Goal: Information Seeking & Learning: Check status

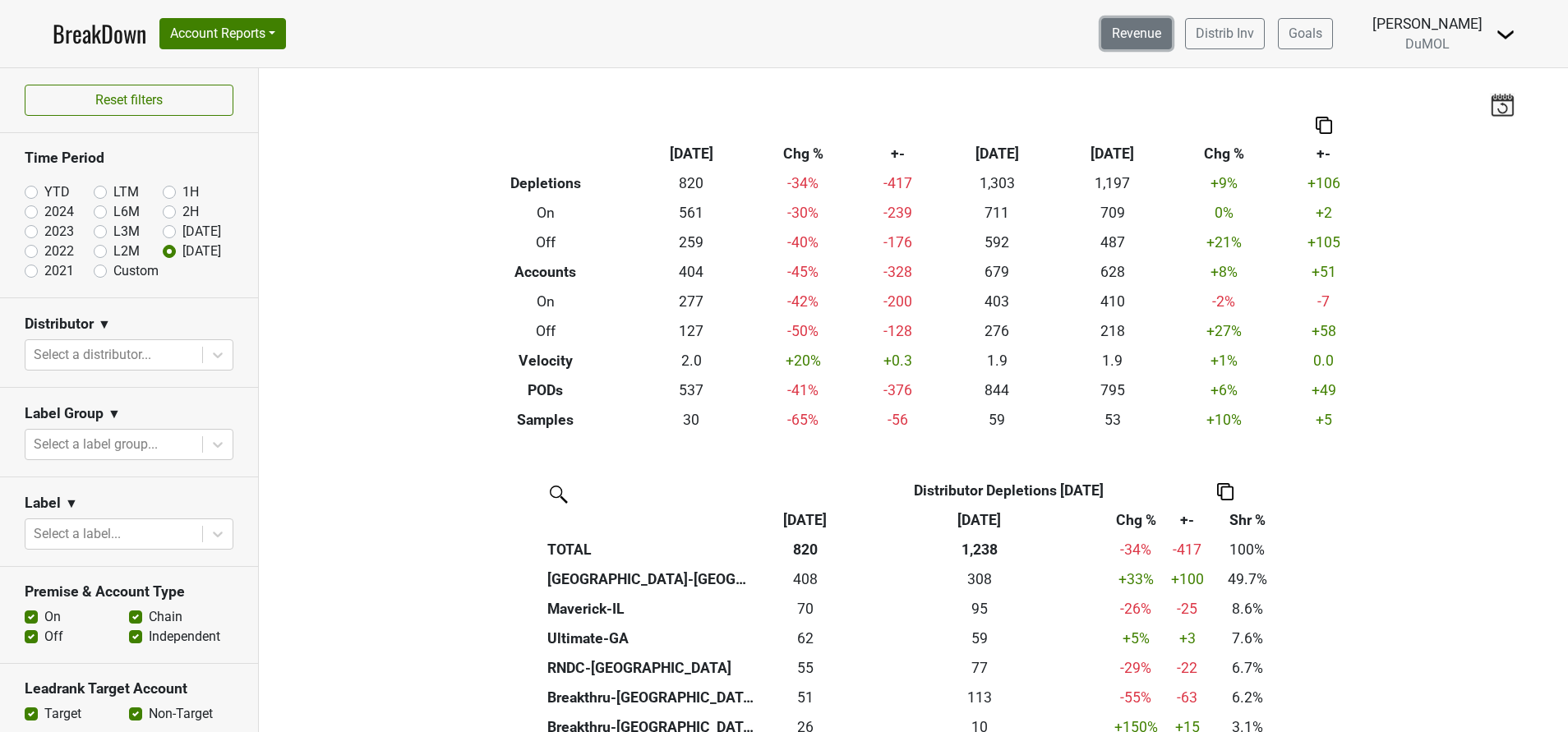
click at [1137, 37] on link "Revenue" at bounding box center [1137, 34] width 71 height 32
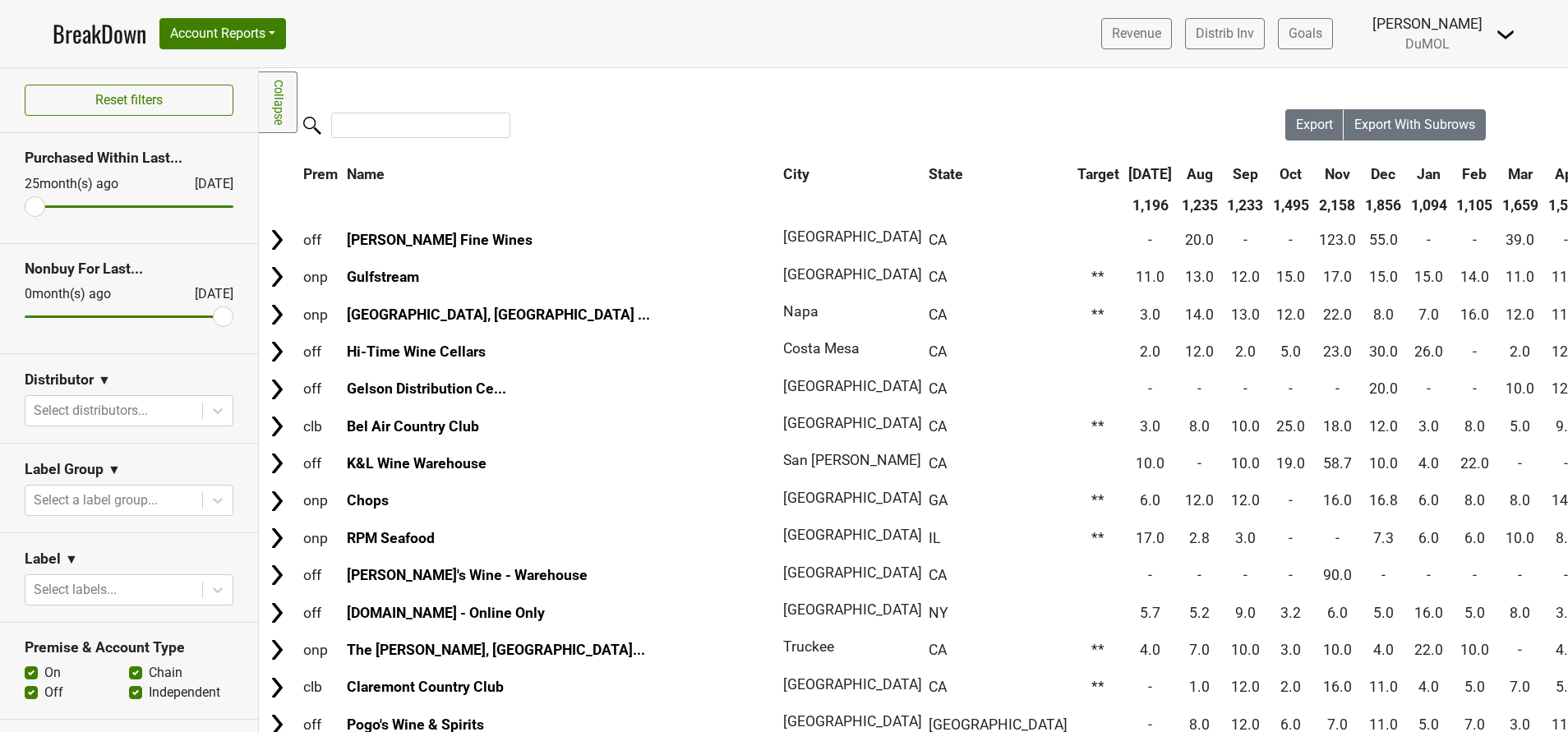
click at [71, 33] on link "BreakDown" at bounding box center [99, 34] width 94 height 34
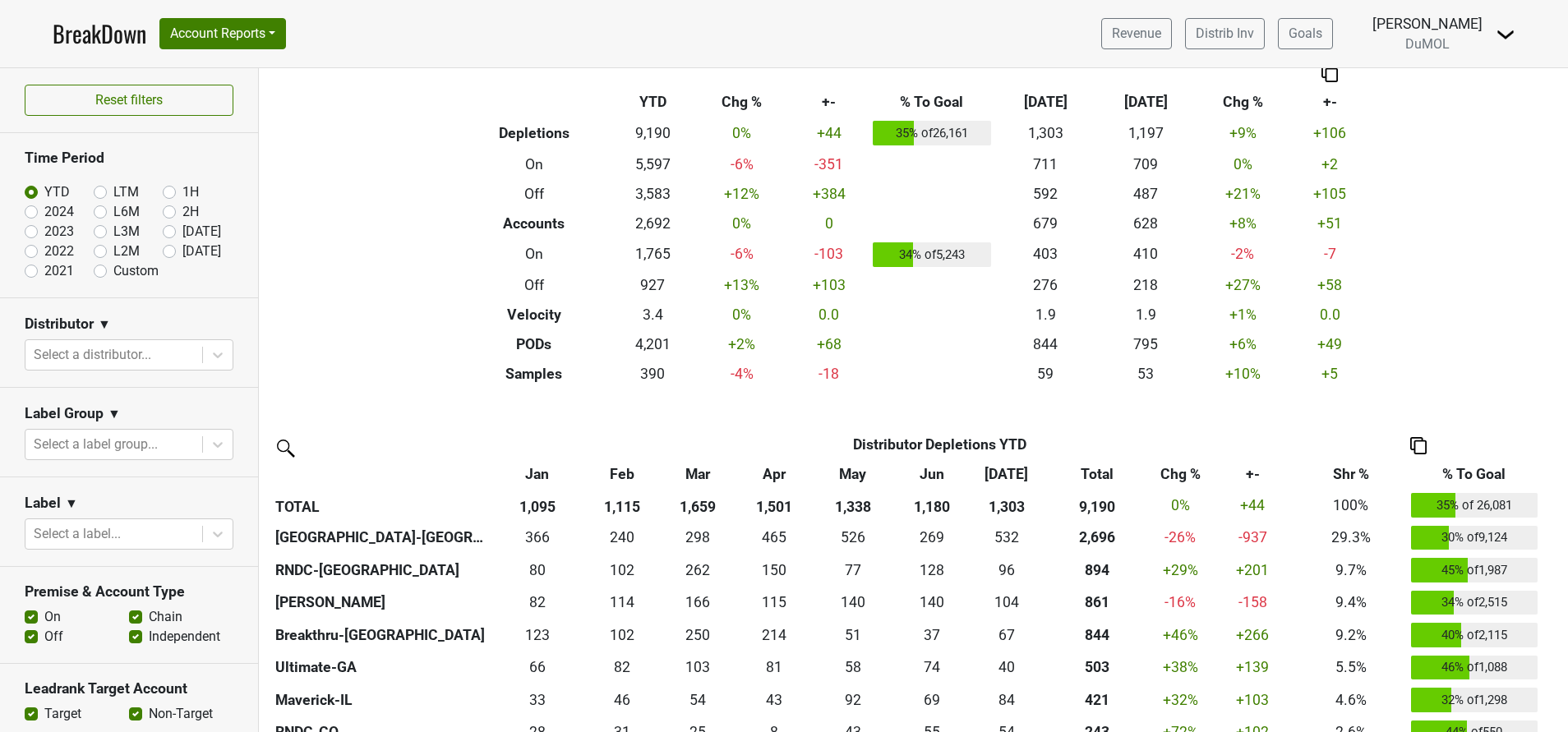
scroll to position [49, 0]
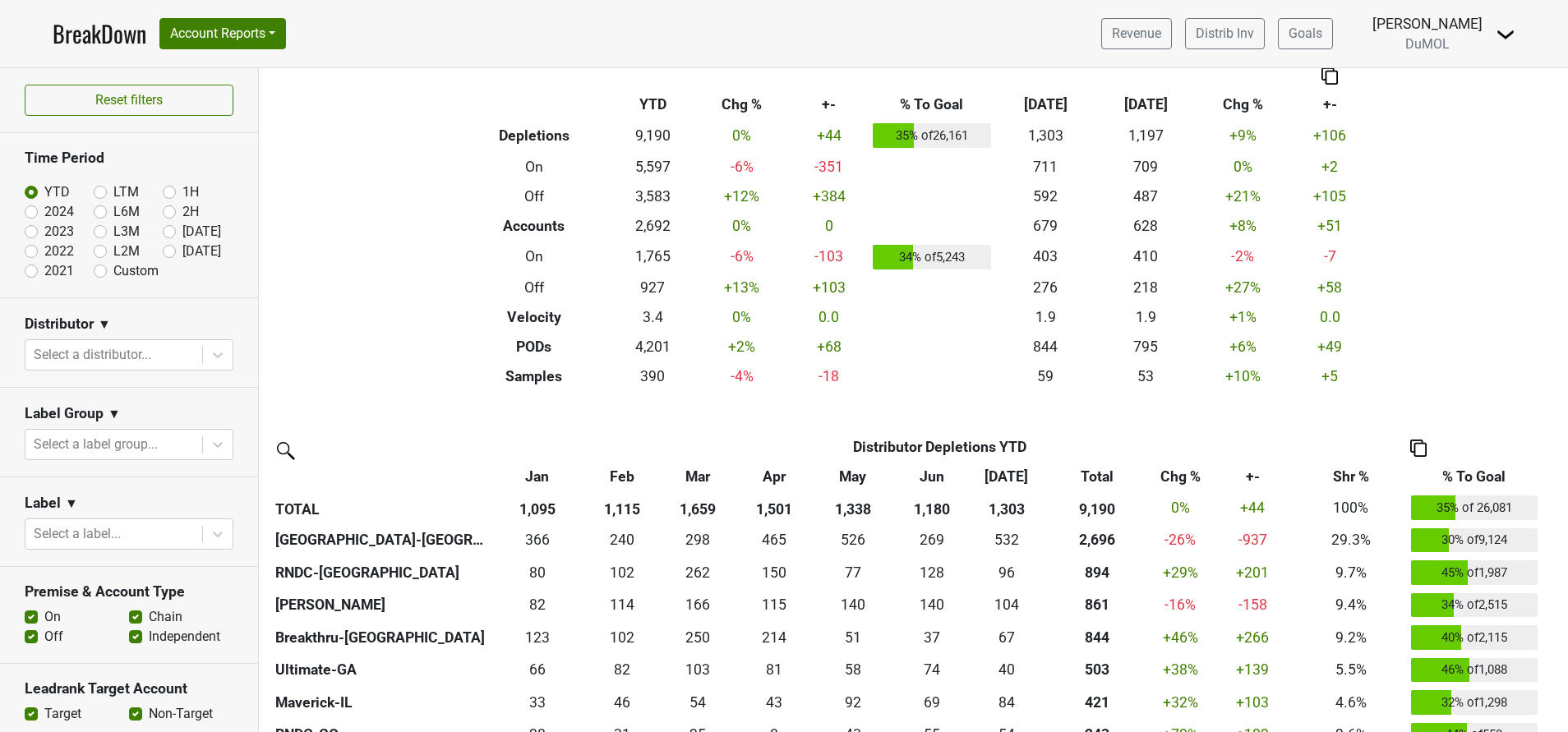
click at [183, 256] on label "[DATE]" at bounding box center [201, 251] width 38 height 20
click at [163, 256] on input "[DATE]" at bounding box center [196, 250] width 66 height 17
radio input "true"
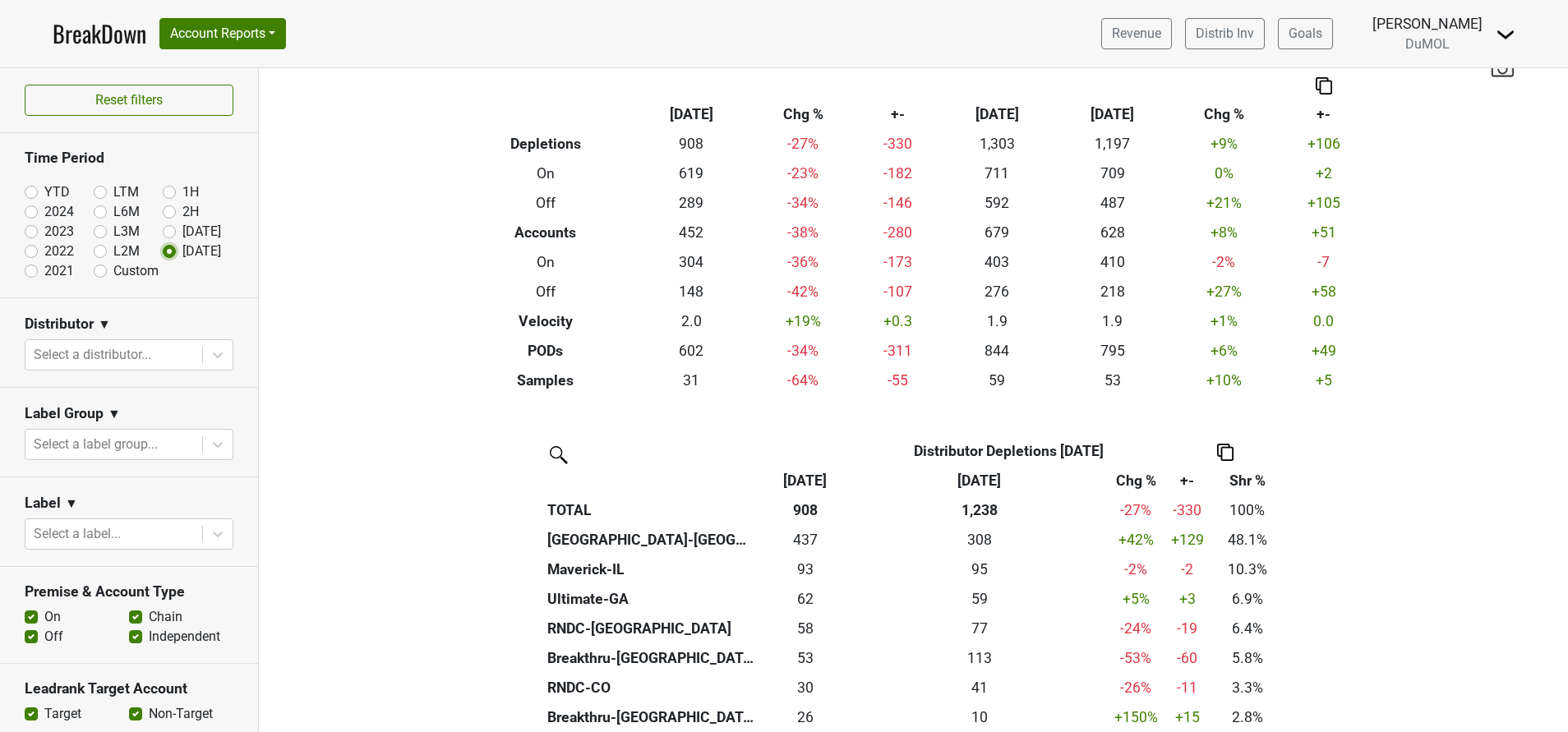
scroll to position [0, 0]
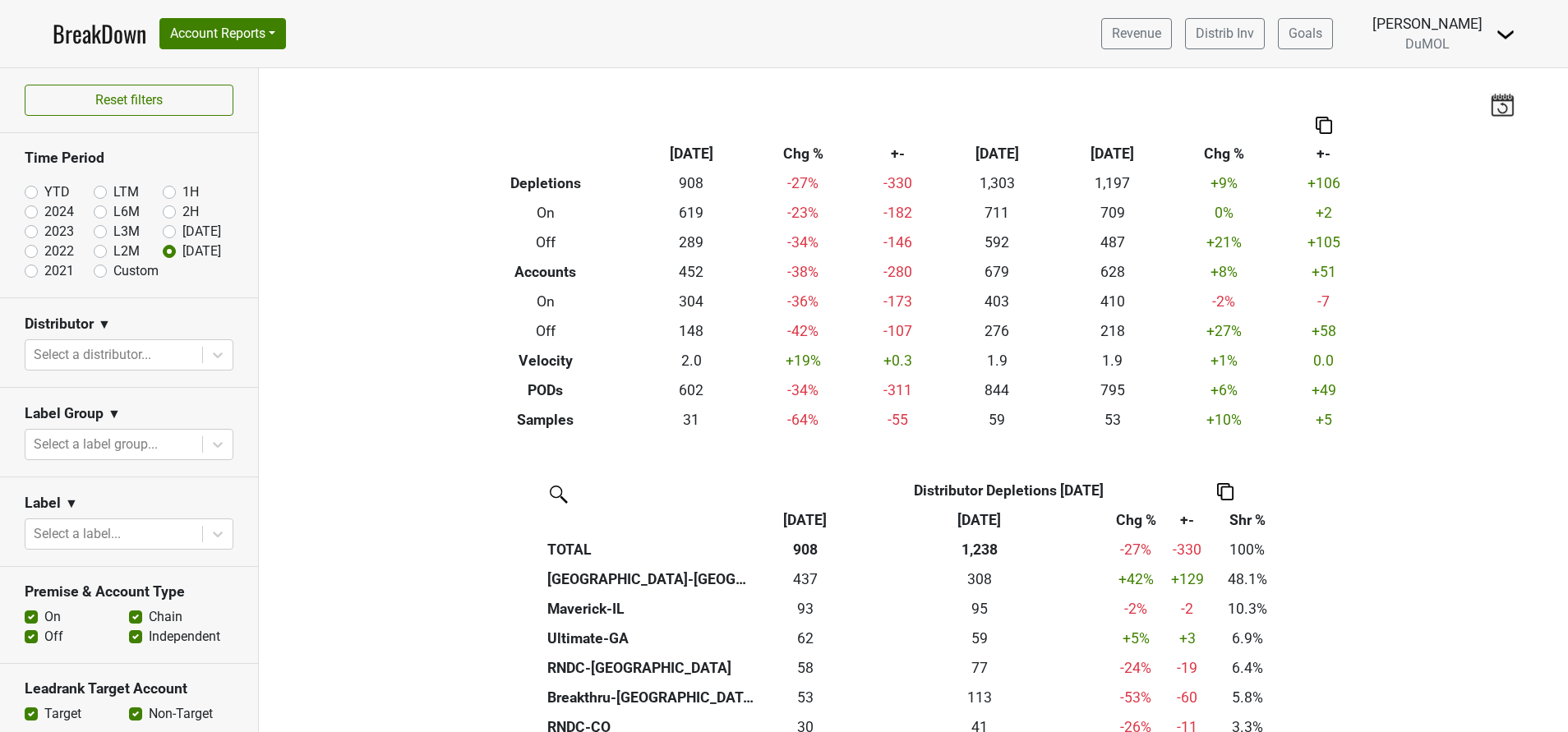
click at [1490, 110] on img at bounding box center [1502, 104] width 24 height 23
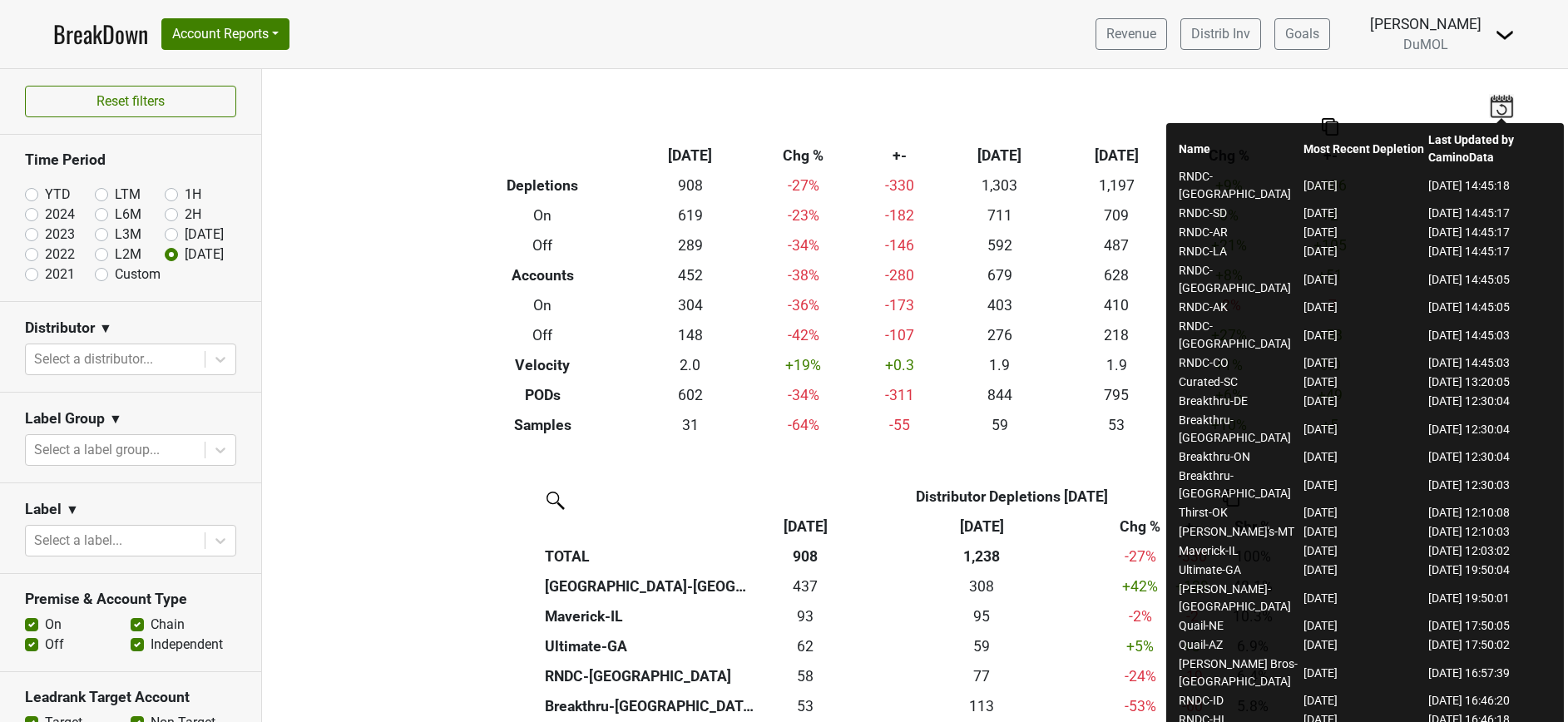
click at [1001, 102] on div "Filters Breakdown Type Aug '25 Chg % +- Jul ‘25 Jul ‘24 Chg % +- Depletions 908…" at bounding box center [915, 395] width 1306 height 652
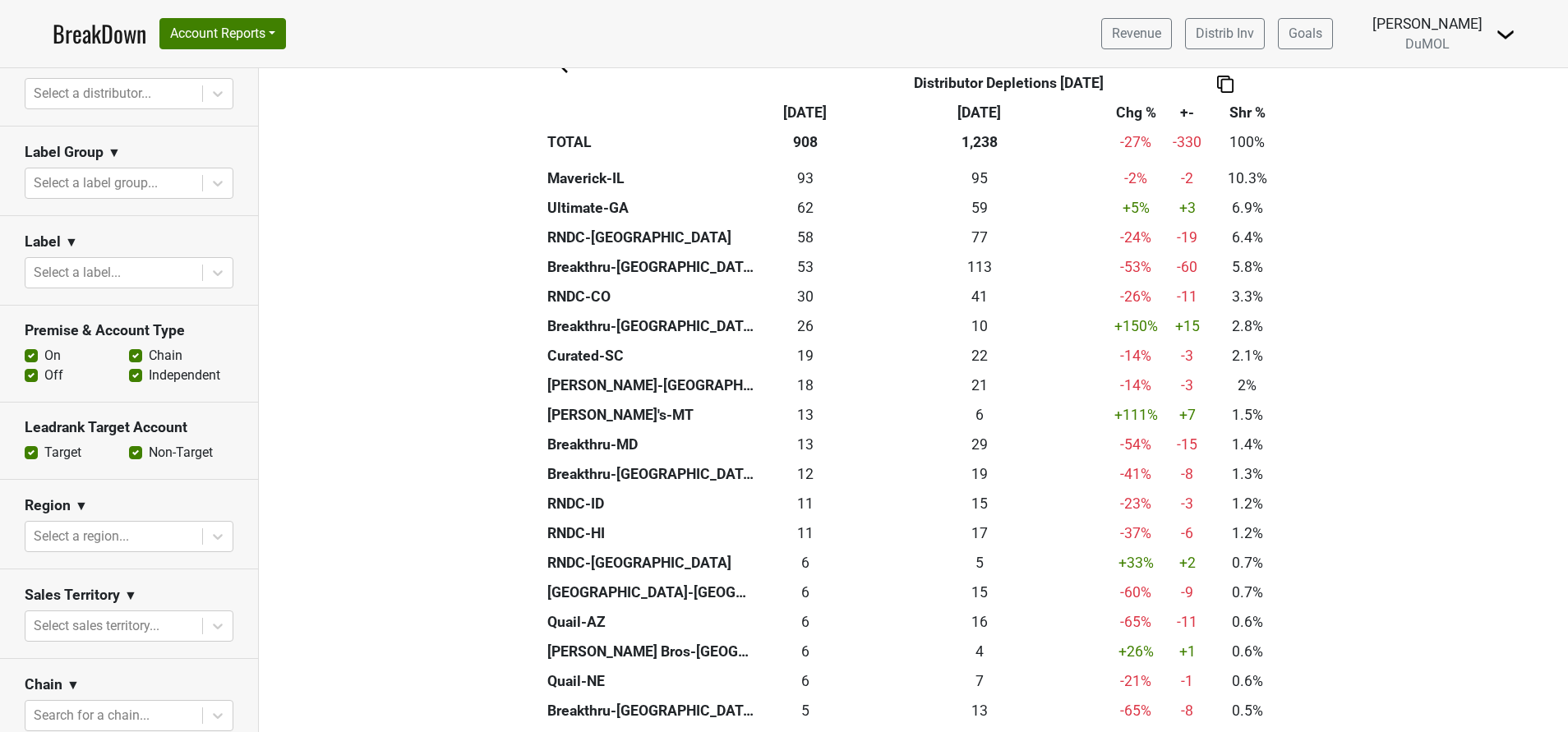
scroll to position [205, 0]
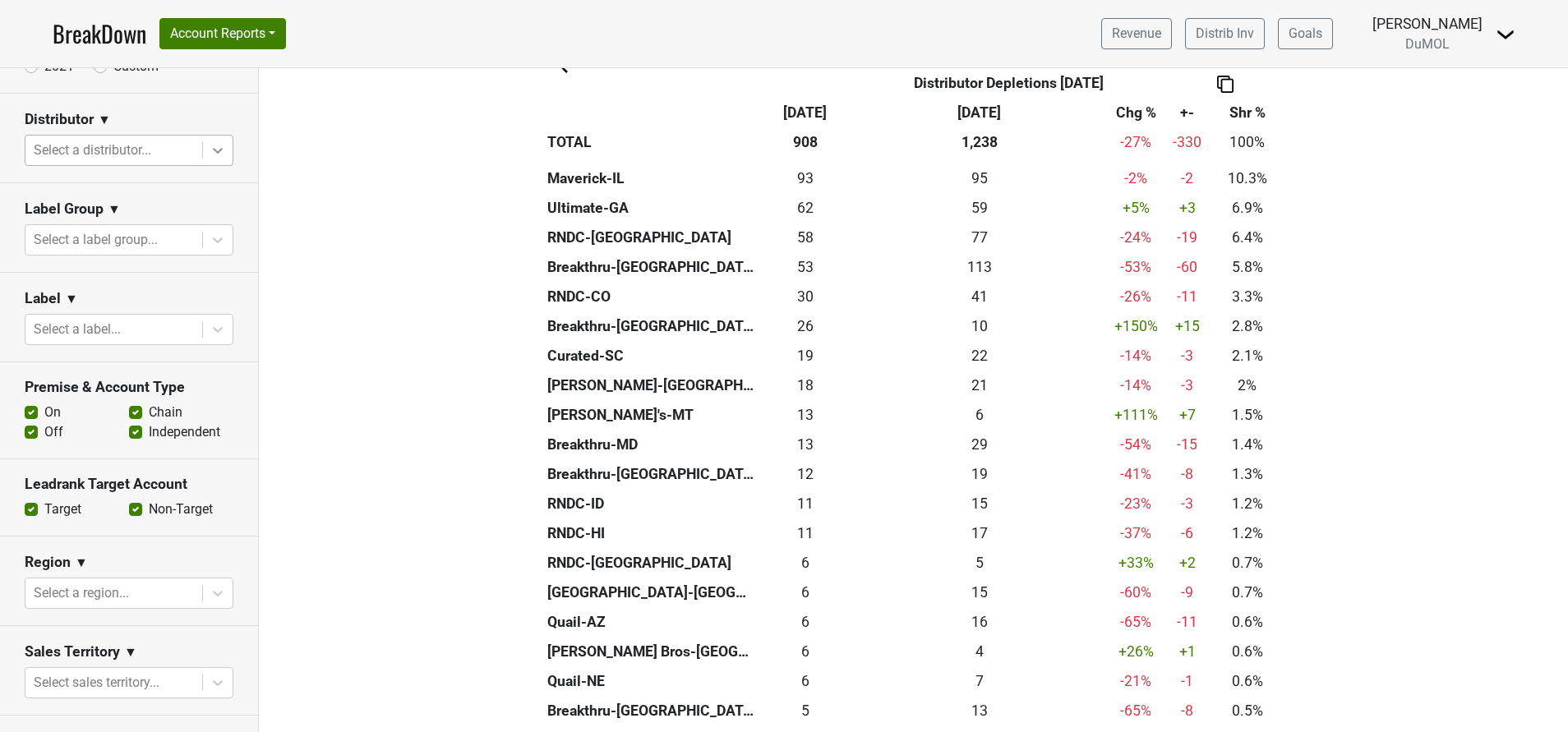
click at [203, 158] on div at bounding box center [218, 151] width 30 height 30
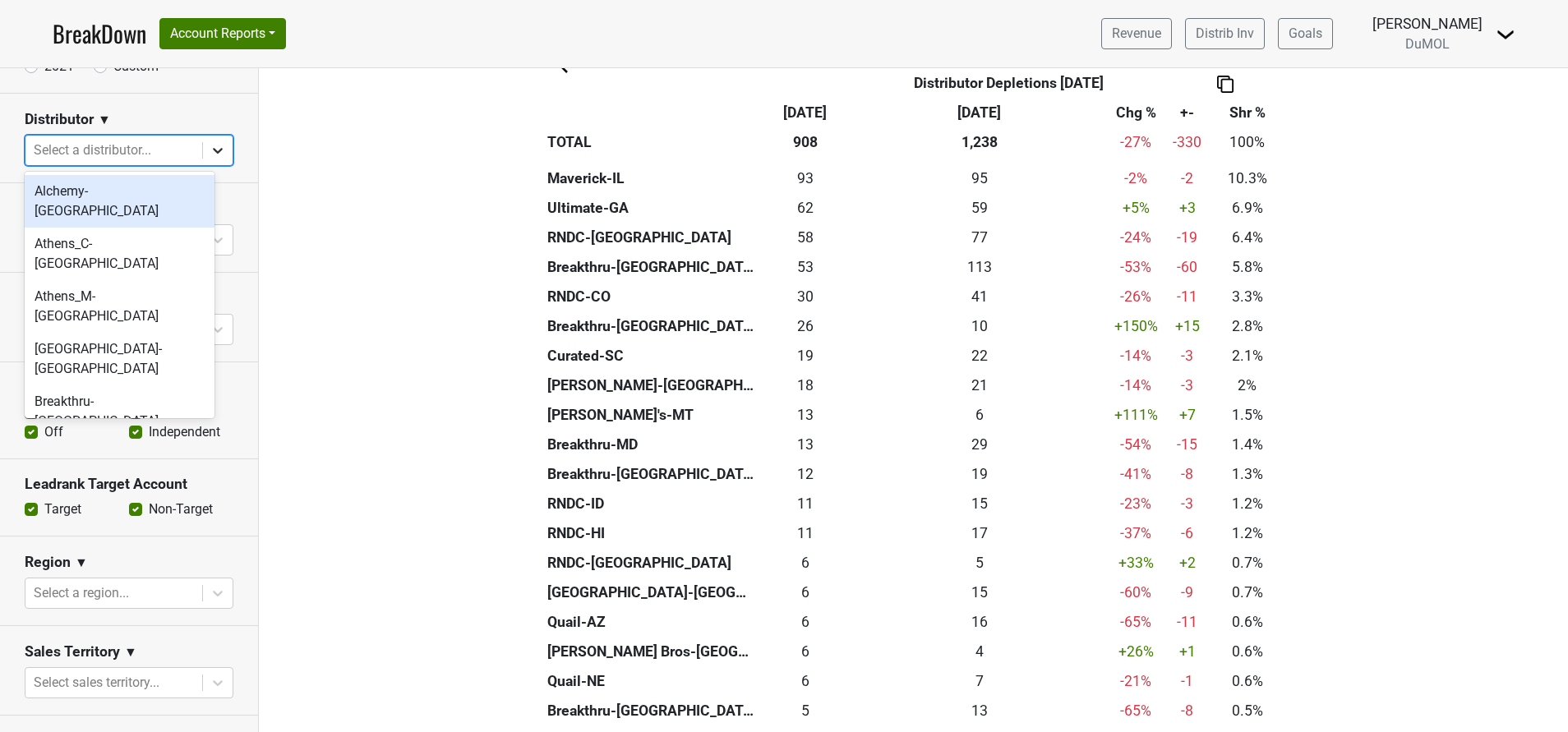
click at [203, 157] on div at bounding box center [218, 151] width 30 height 30
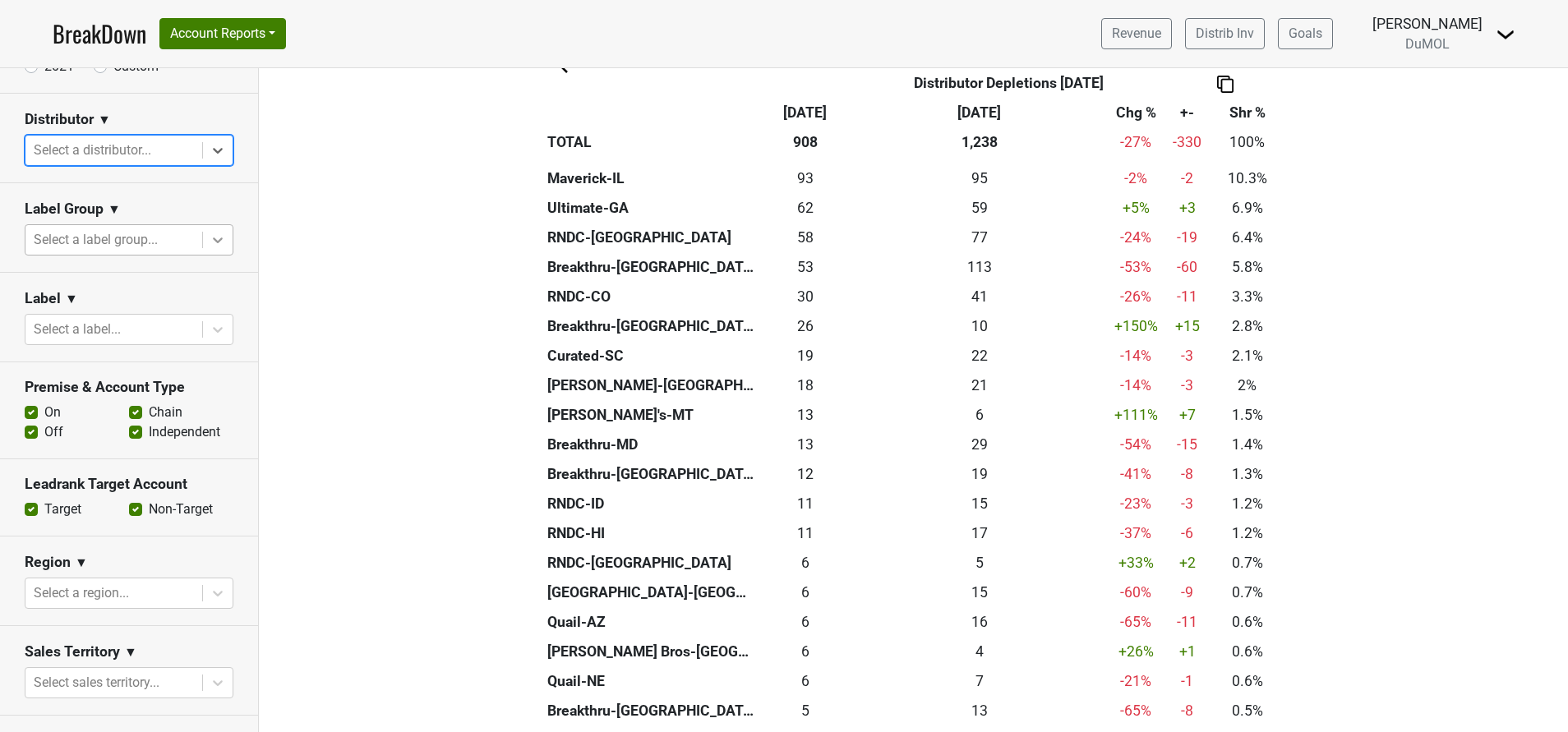
click at [210, 240] on icon at bounding box center [218, 240] width 17 height 17
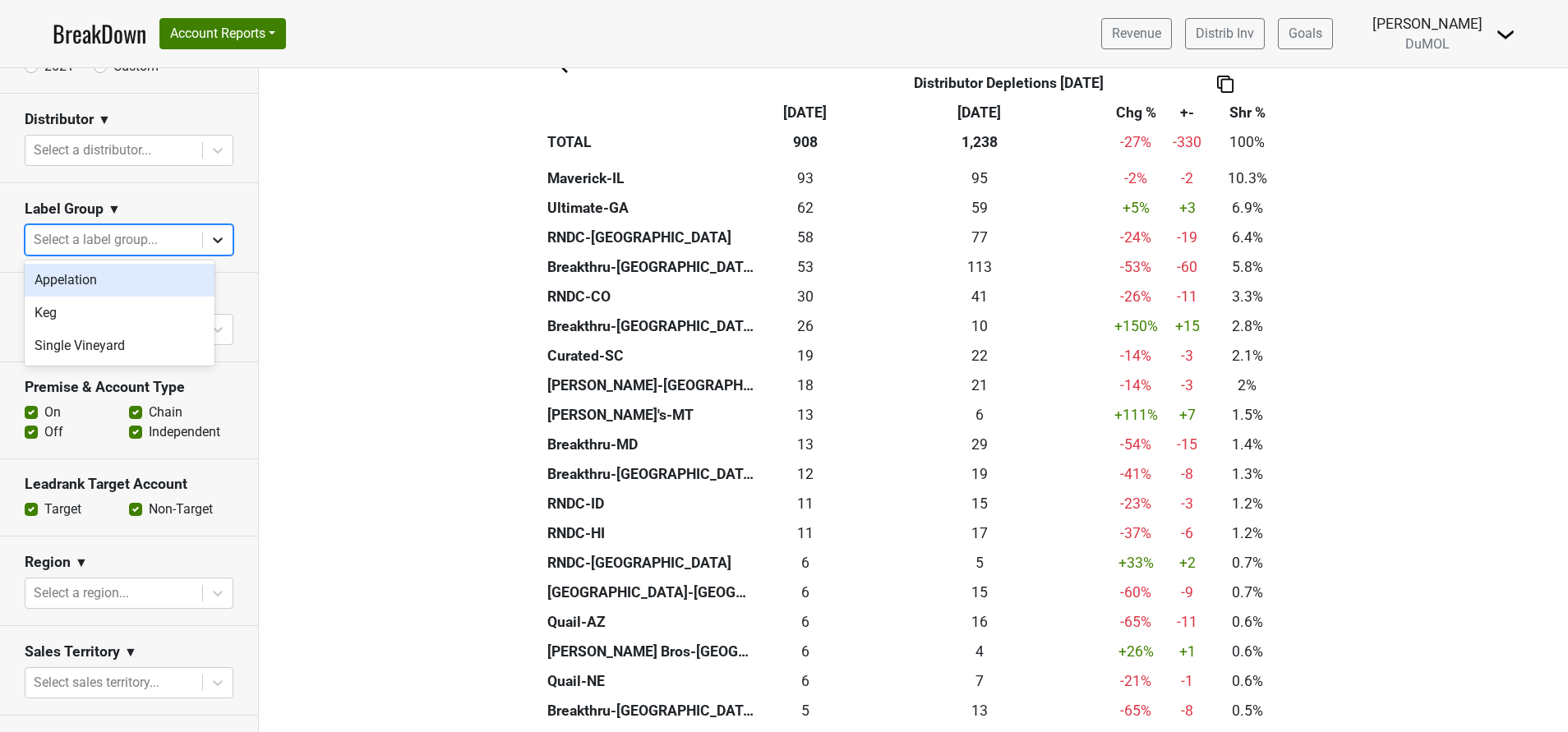
click at [210, 240] on icon at bounding box center [218, 240] width 17 height 17
click at [210, 331] on icon at bounding box center [218, 330] width 17 height 17
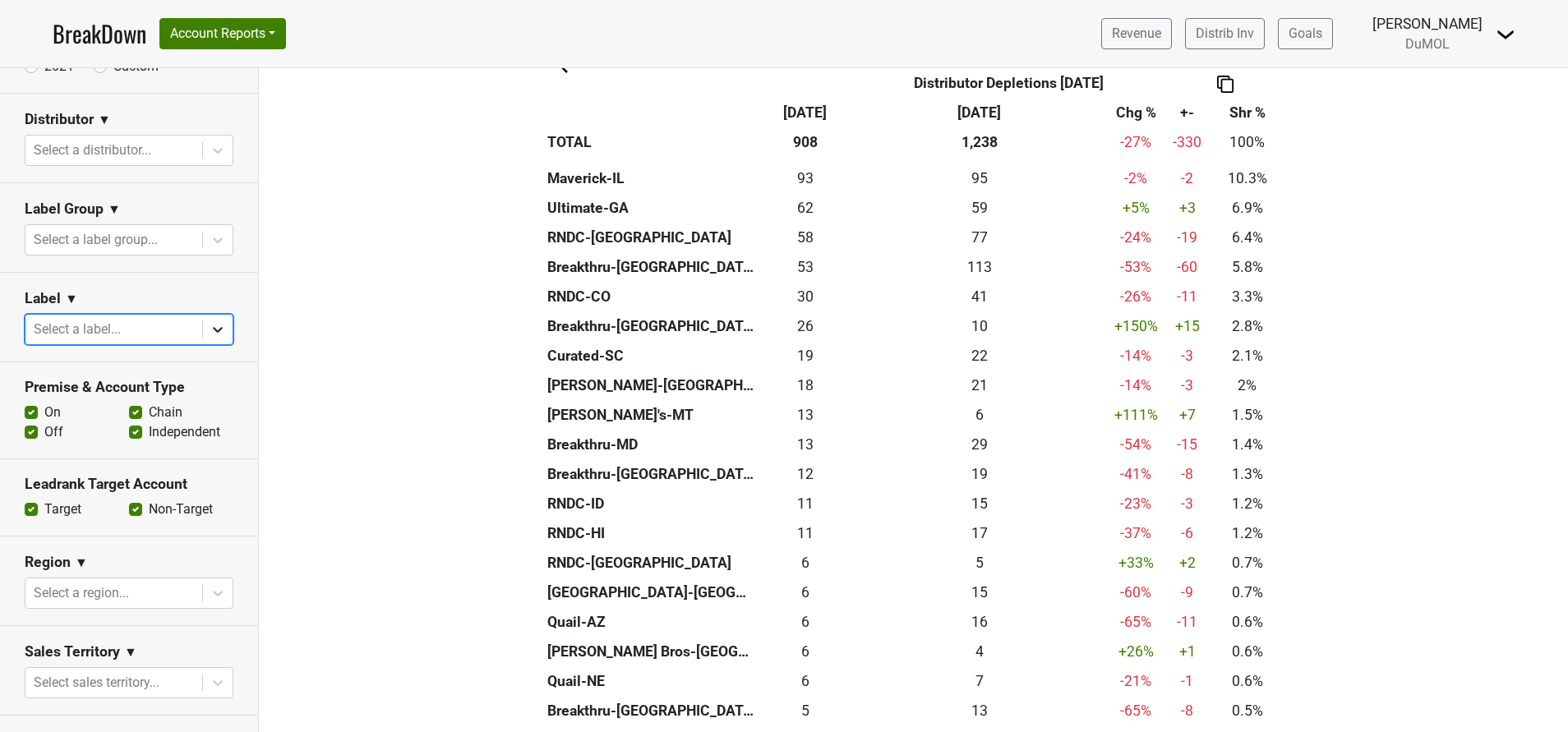
click at [210, 331] on icon at bounding box center [218, 330] width 17 height 17
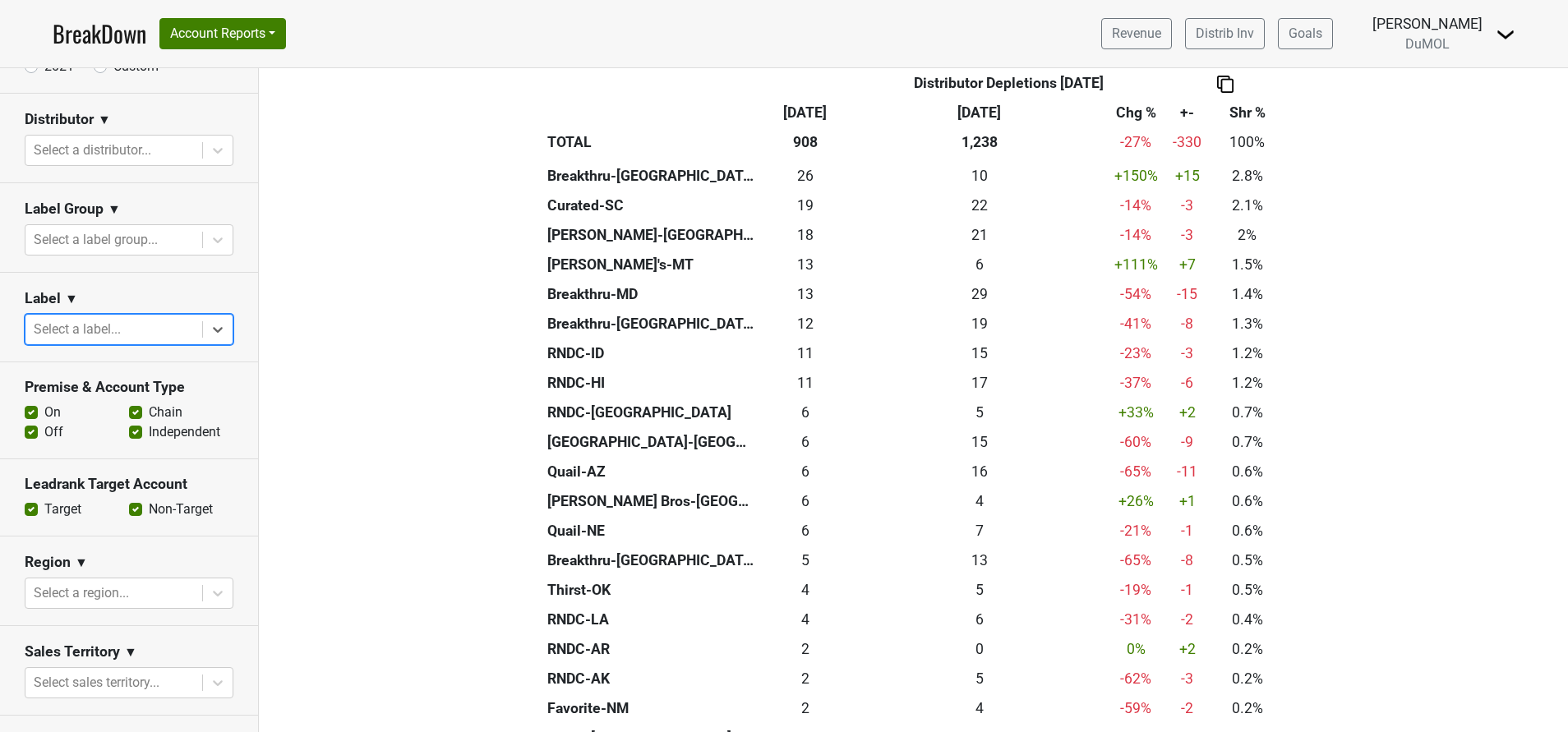
scroll to position [497, 0]
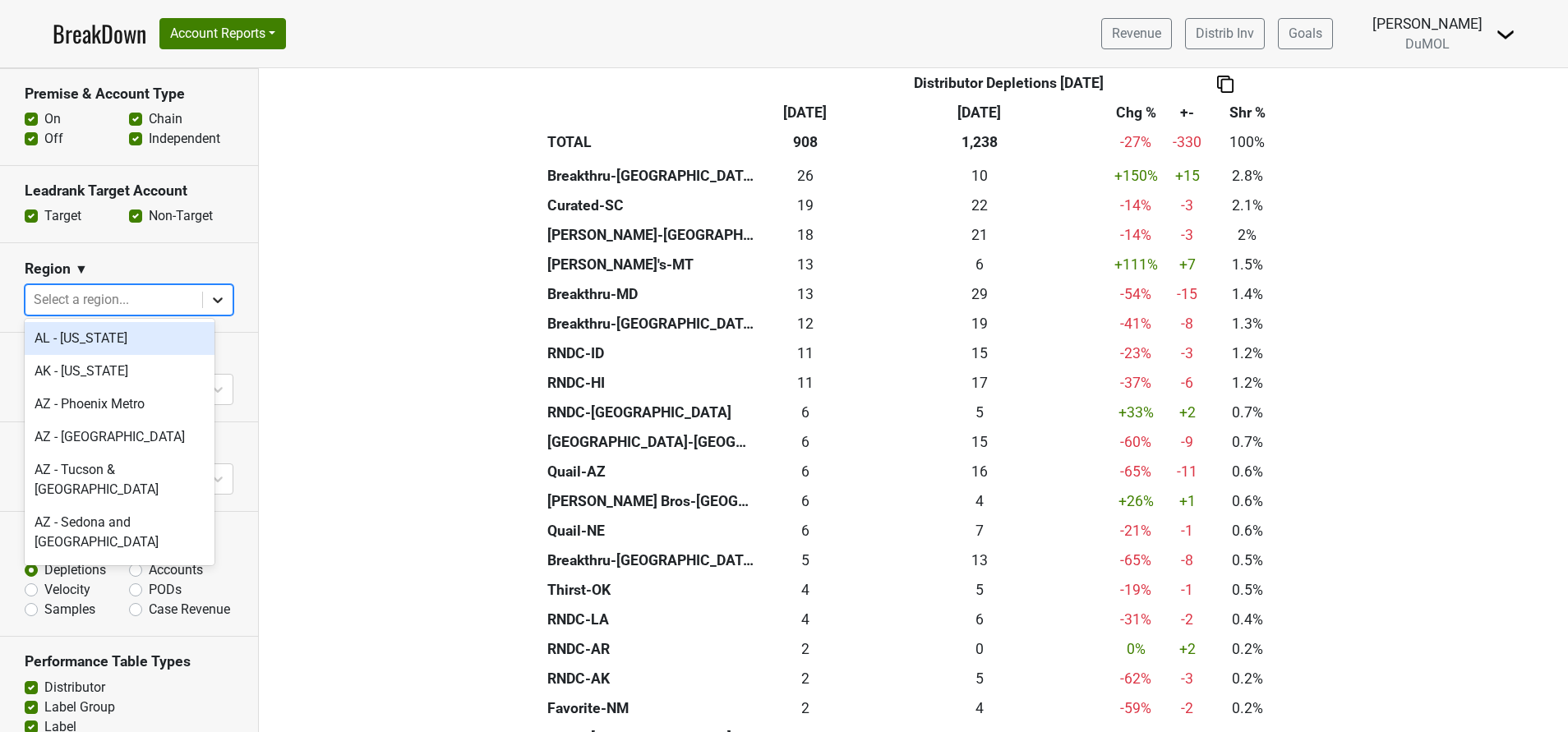
click at [210, 303] on icon at bounding box center [218, 300] width 17 height 17
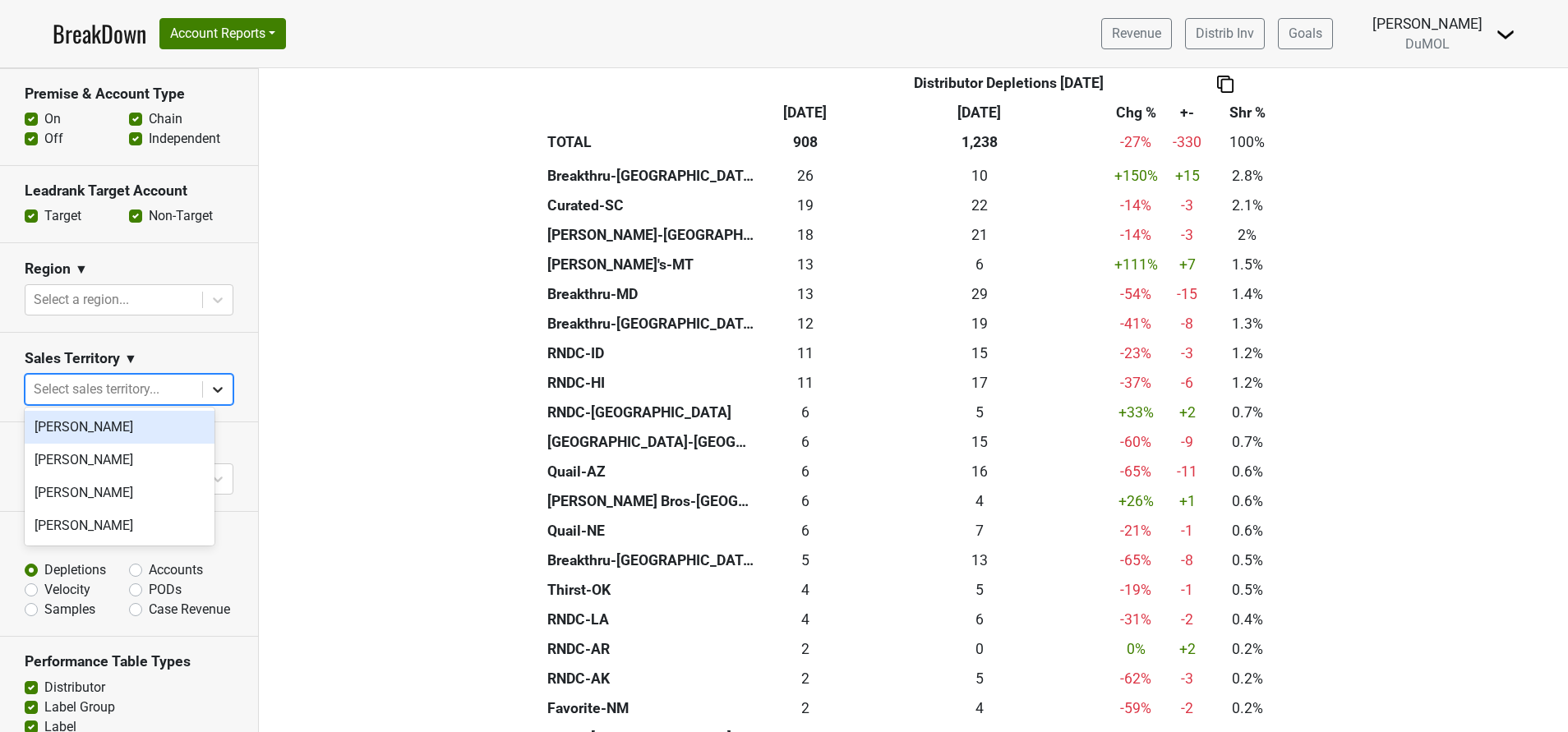
click at [212, 387] on icon at bounding box center [217, 389] width 10 height 6
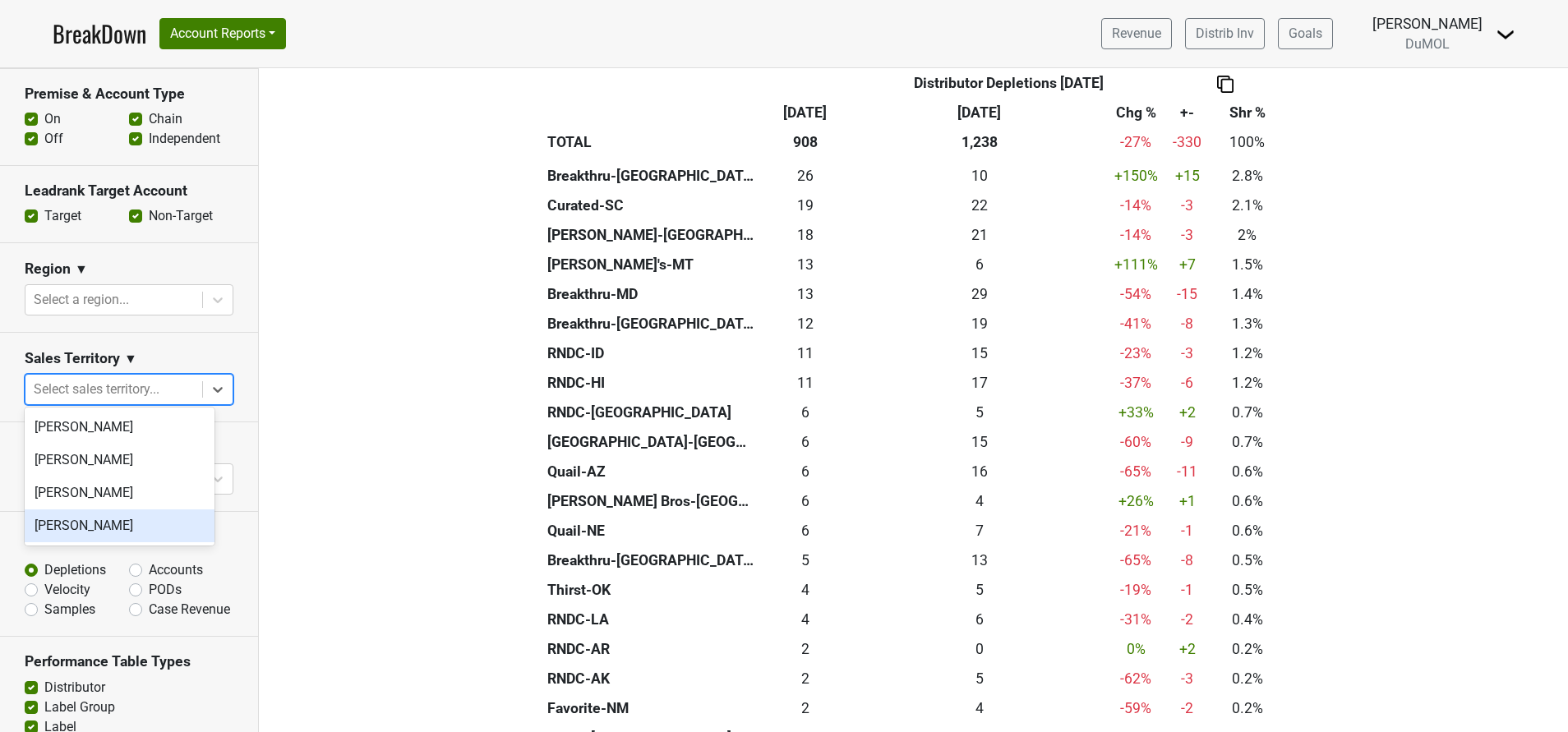
click at [119, 516] on div "[PERSON_NAME]" at bounding box center [119, 525] width 190 height 33
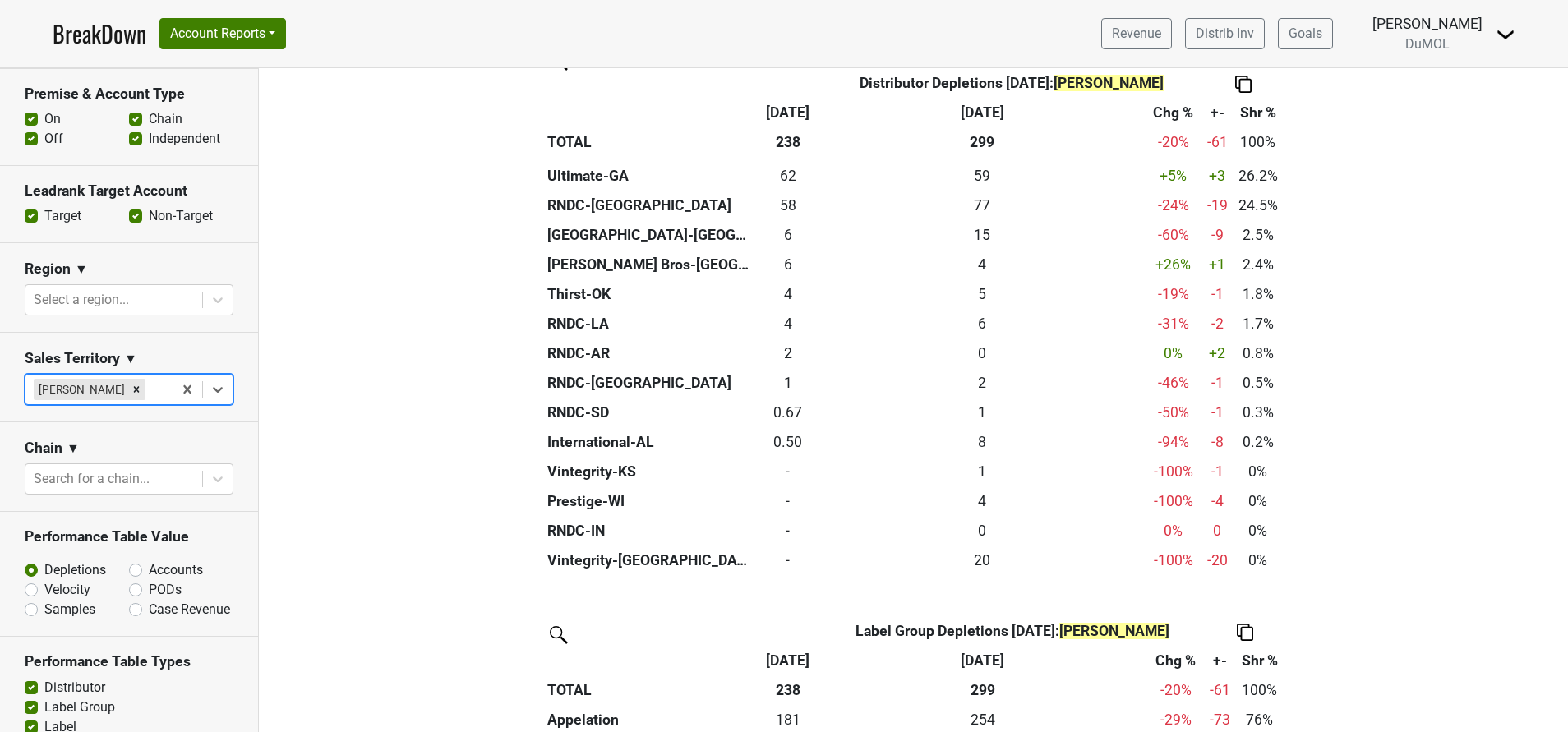
scroll to position [451, 0]
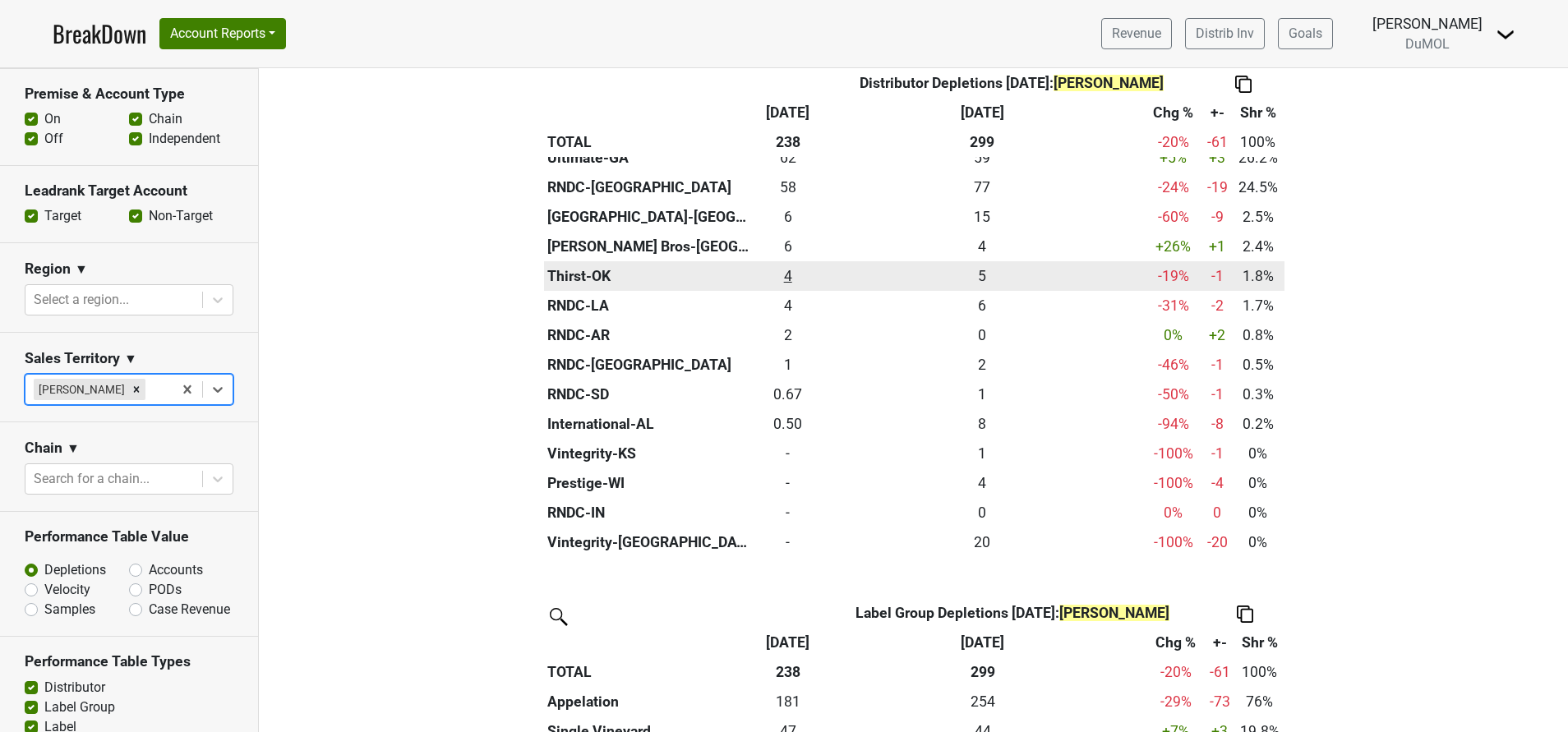
click at [776, 279] on div "4.34 4" at bounding box center [787, 276] width 57 height 21
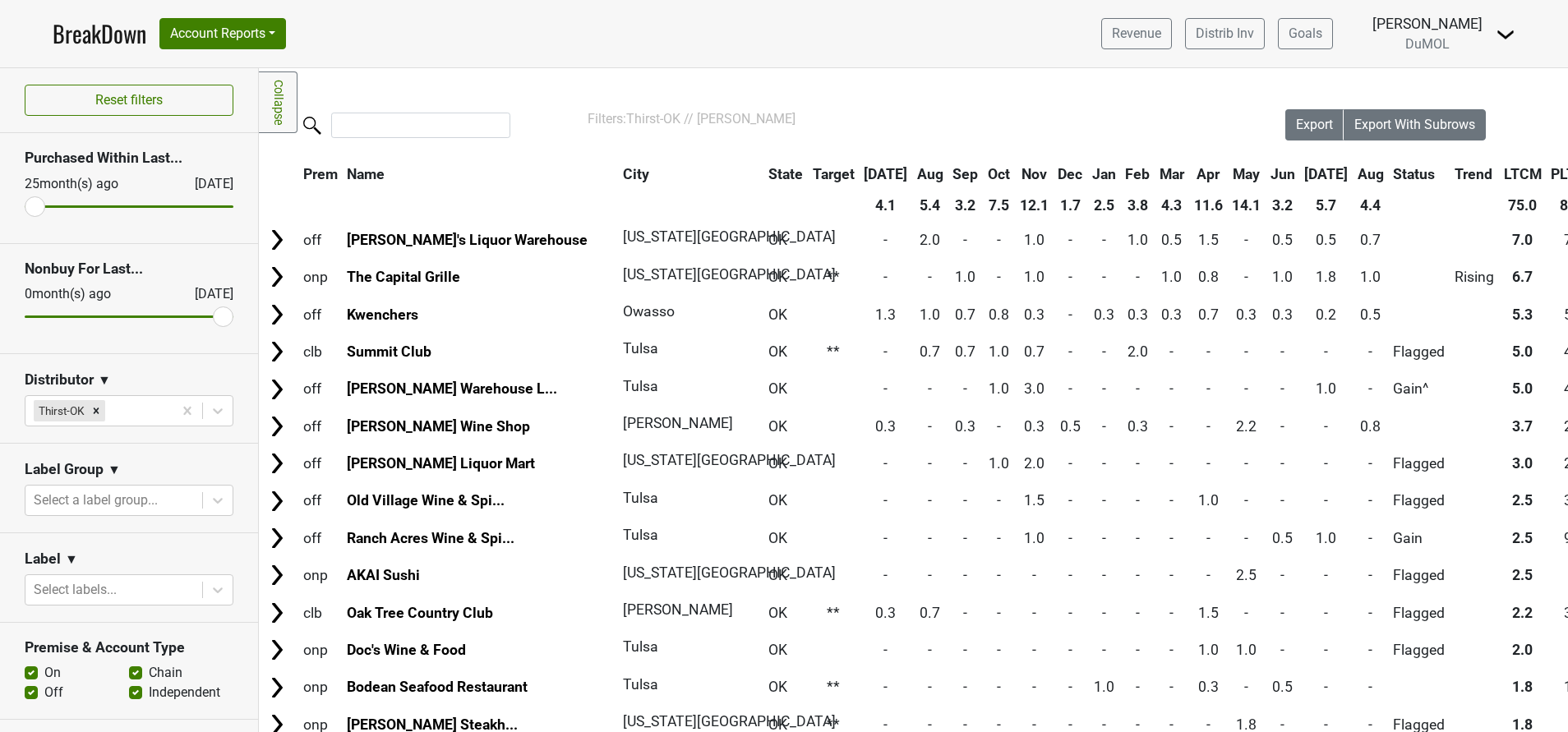
click at [1354, 173] on th "Aug" at bounding box center [1370, 174] width 34 height 30
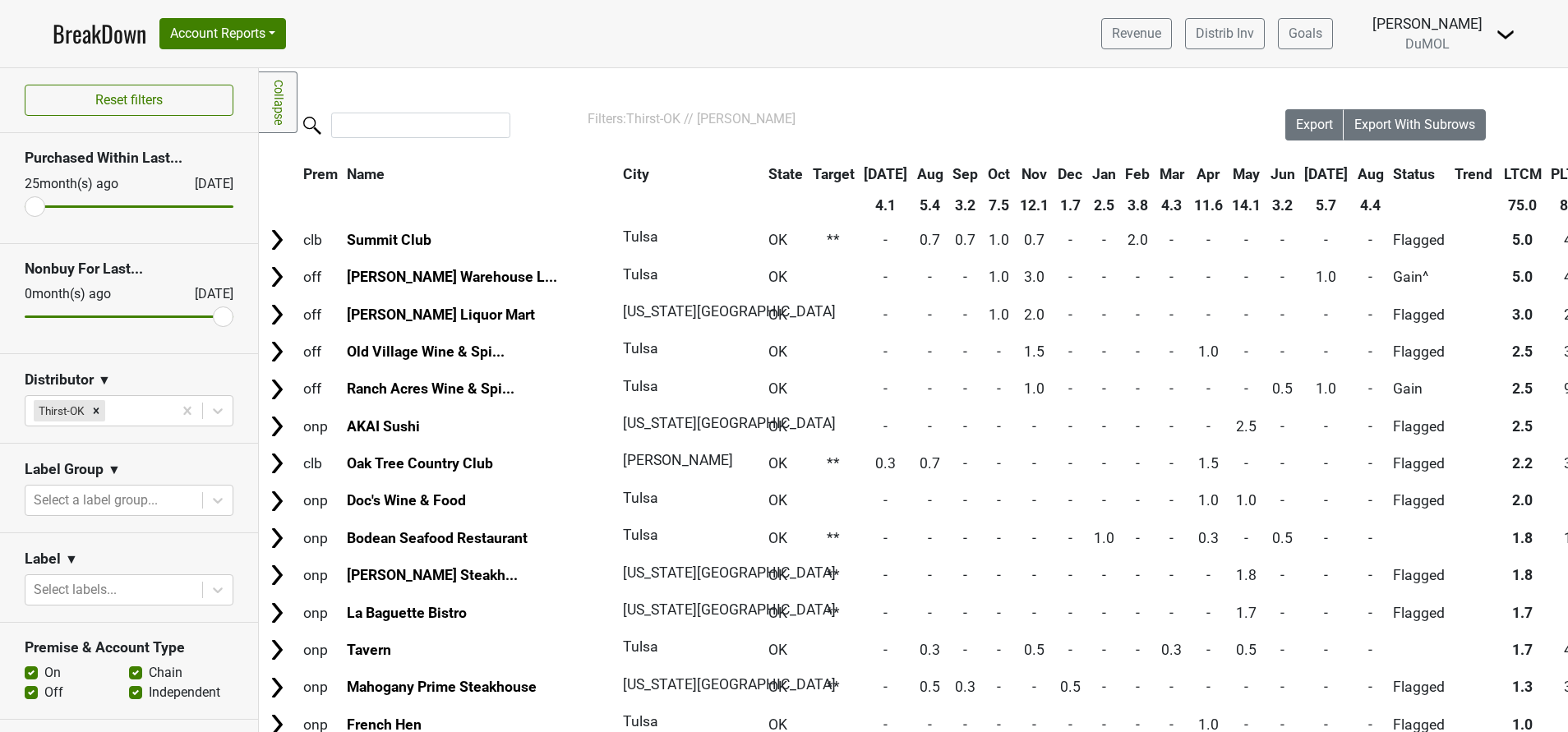
click at [1354, 173] on th "Aug" at bounding box center [1370, 174] width 34 height 30
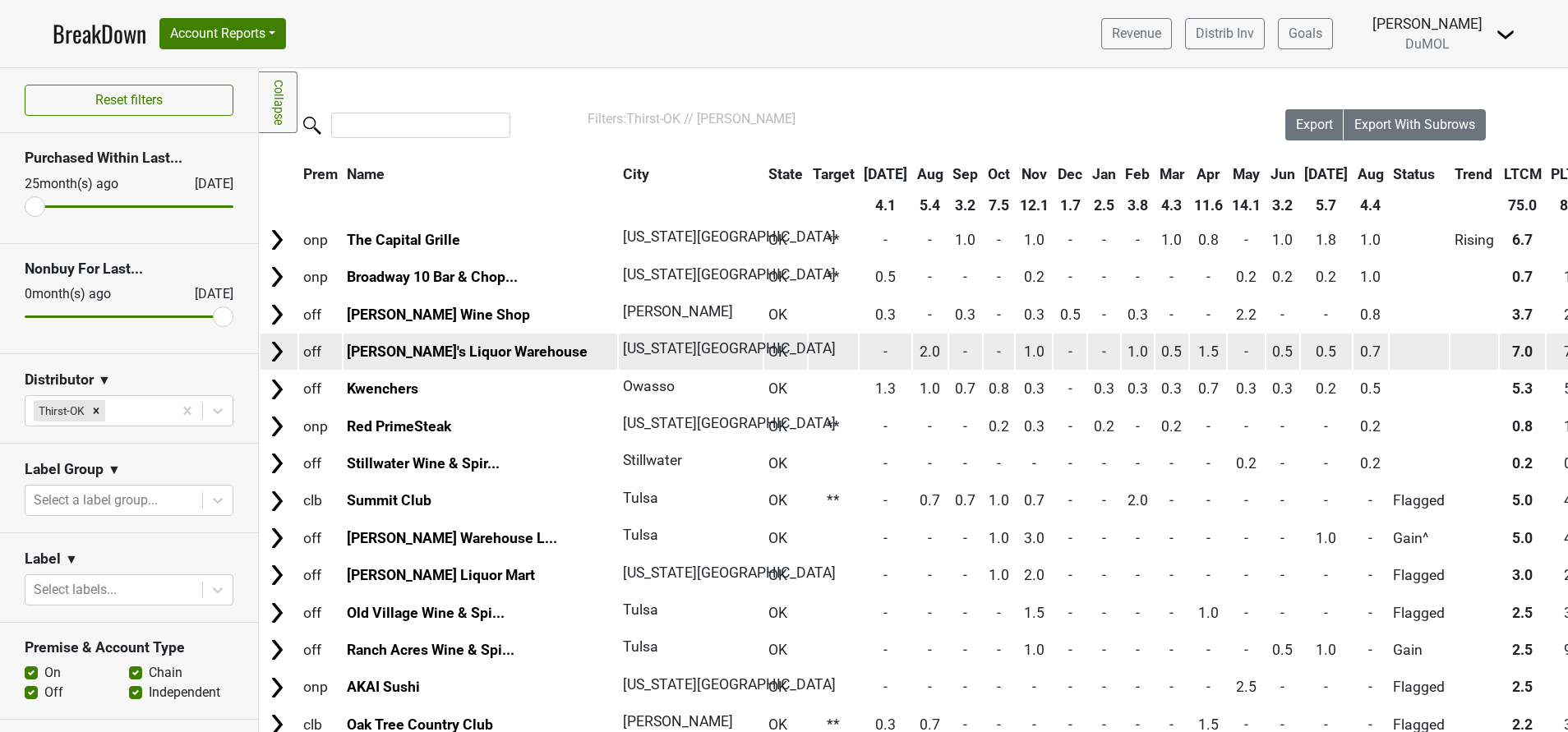
click at [280, 354] on img at bounding box center [277, 351] width 24 height 24
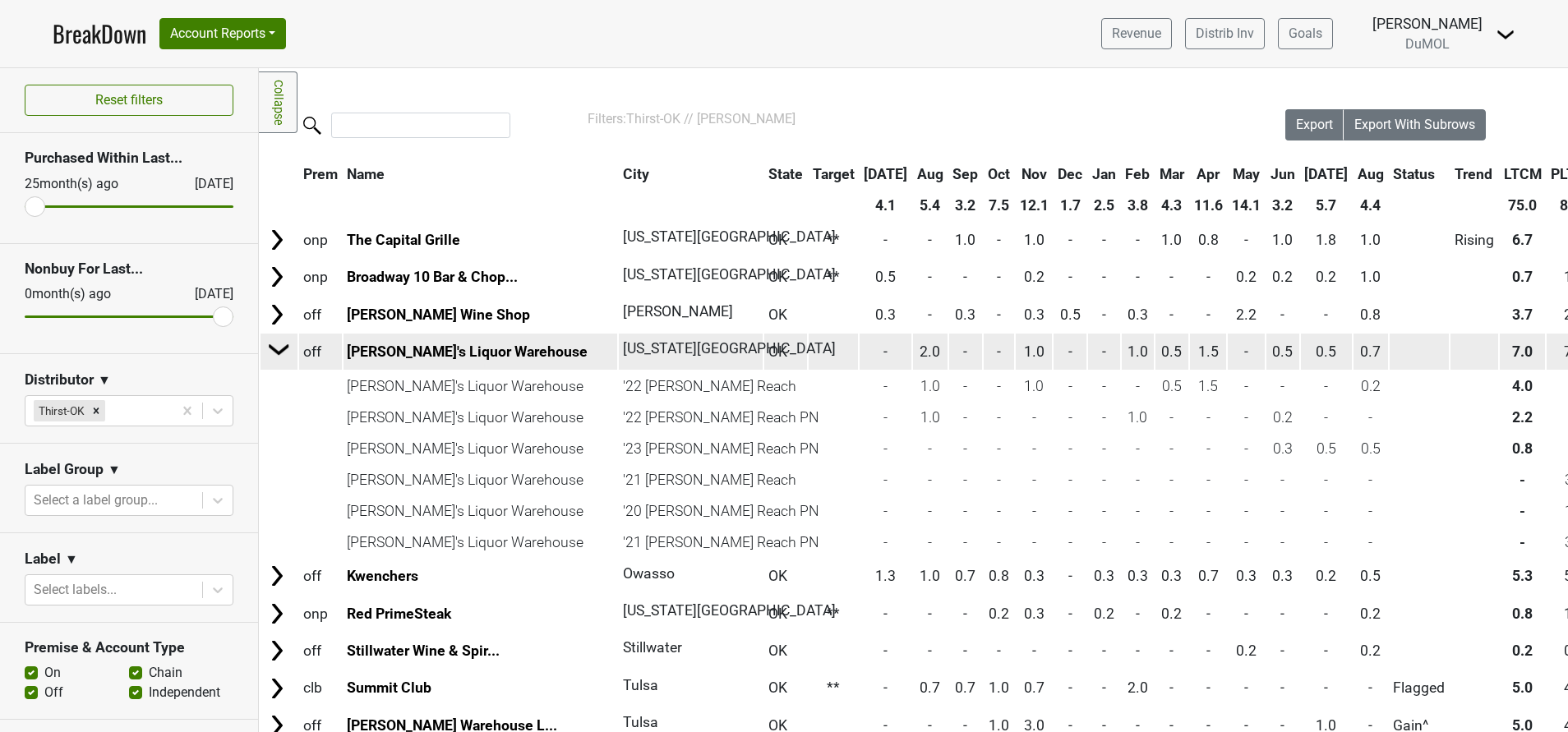
click at [277, 351] on img at bounding box center [280, 349] width 24 height 24
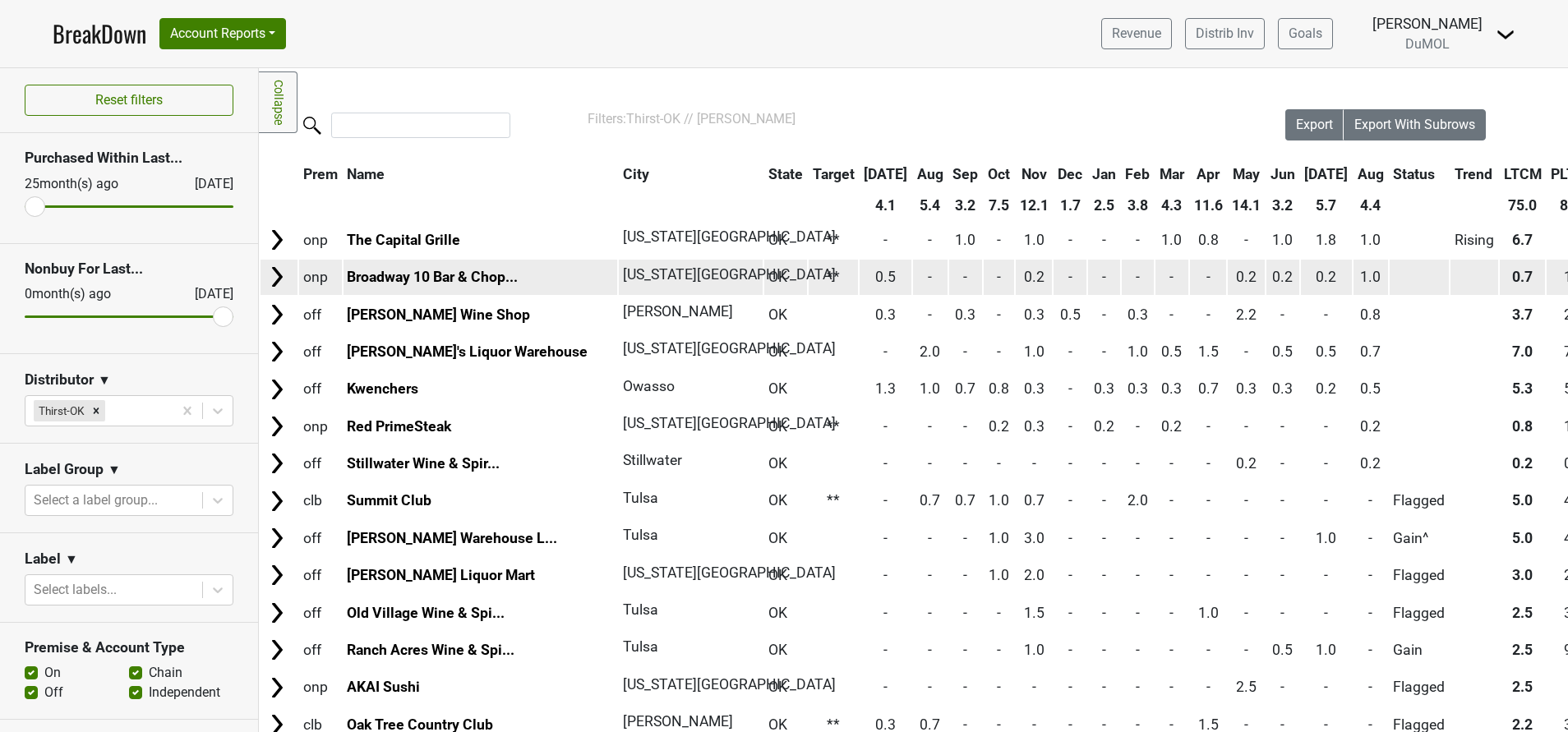
click at [275, 275] on img at bounding box center [277, 277] width 24 height 24
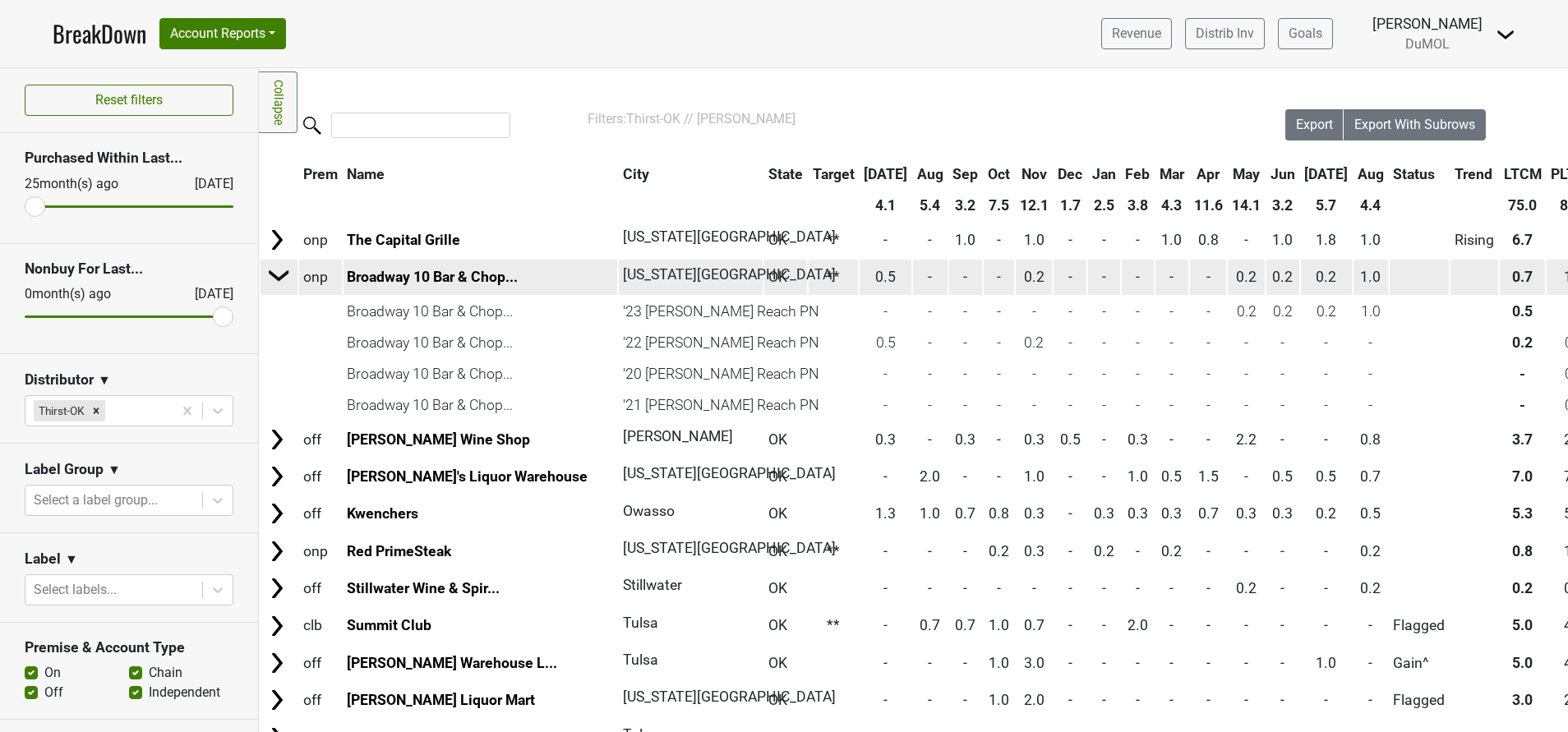
click at [278, 271] on img at bounding box center [280, 275] width 24 height 24
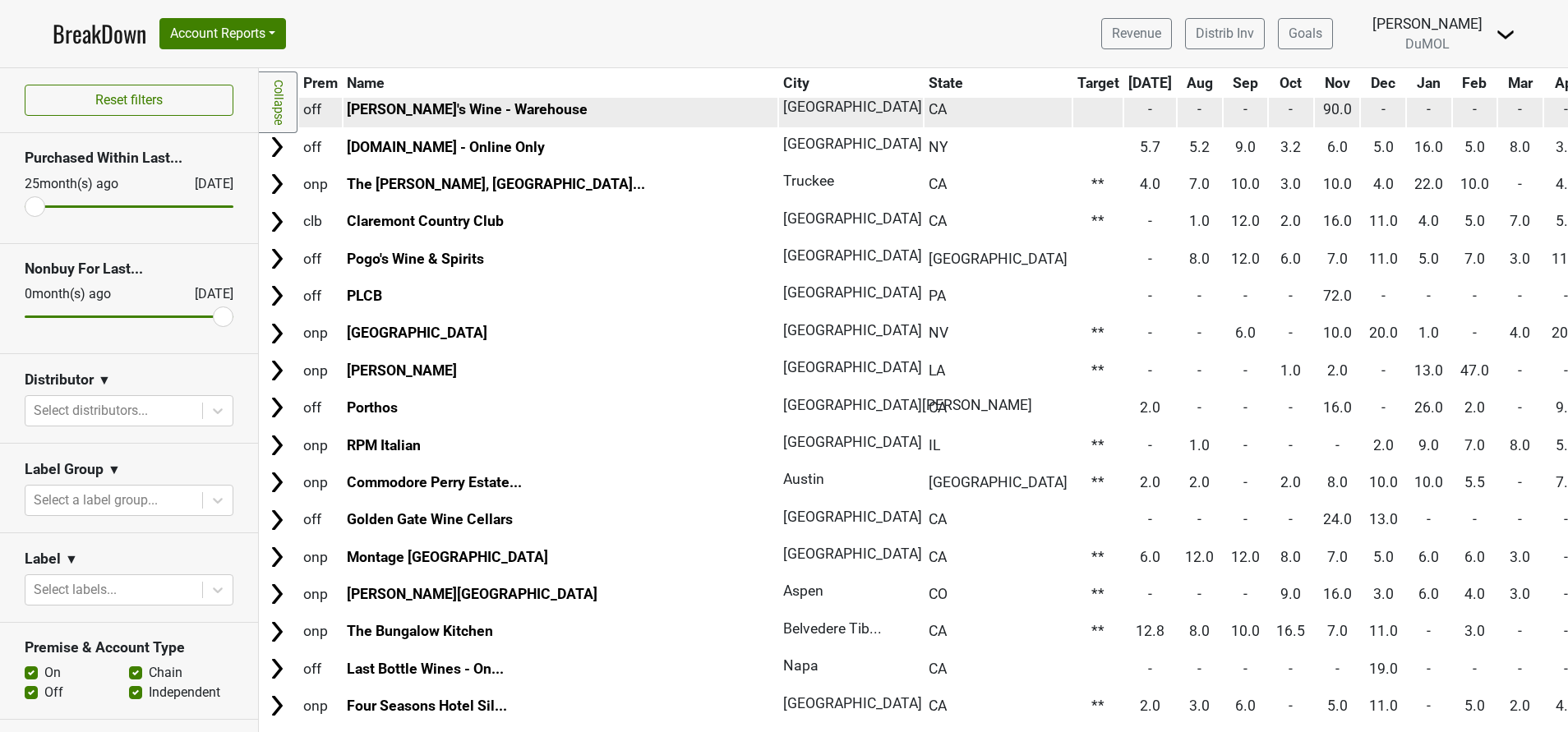
scroll to position [811, 0]
